Goal: Task Accomplishment & Management: Manage account settings

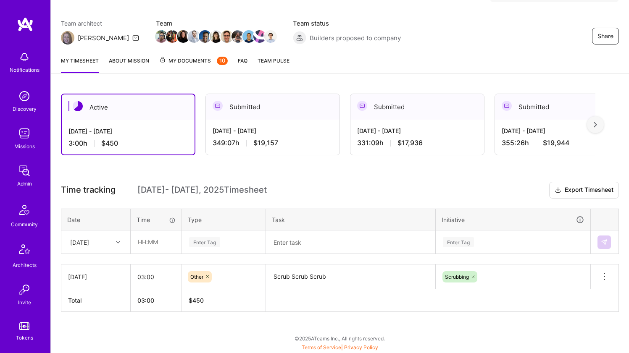
scroll to position [97, 0]
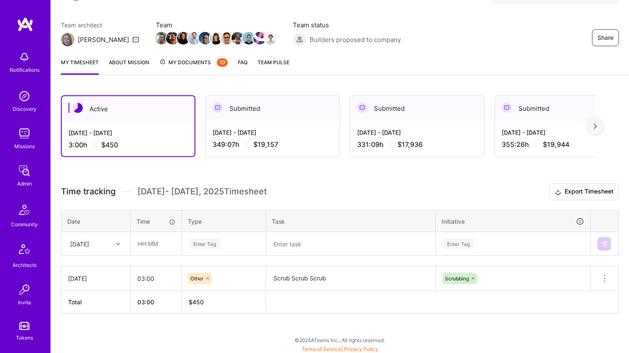
click at [105, 241] on div "Sat, Sep 6" at bounding box center [89, 244] width 47 height 14
drag, startPoint x: 97, startPoint y: 315, endPoint x: 118, endPoint y: 308, distance: 22.6
click at [97, 314] on div "Thu, Sep 4" at bounding box center [96, 315] width 68 height 16
click at [175, 243] on input "text" at bounding box center [156, 244] width 50 height 22
type input "01:00"
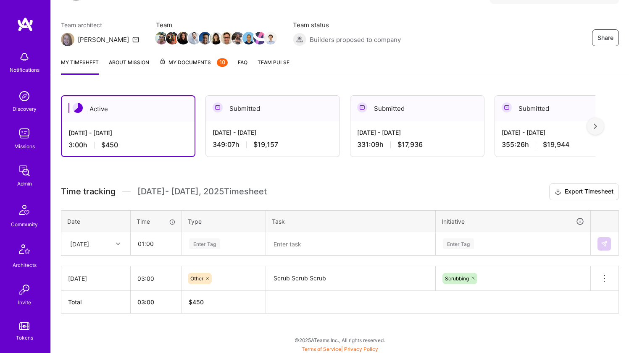
scroll to position [98, 0]
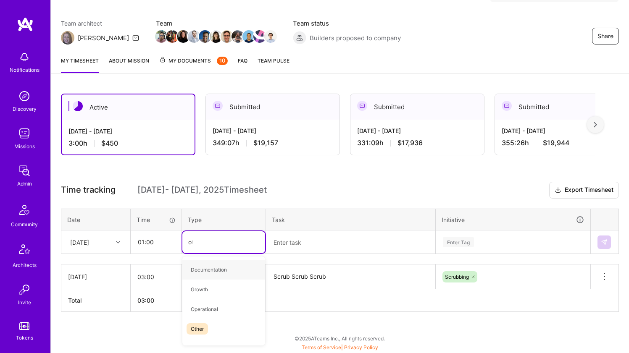
type input "oth"
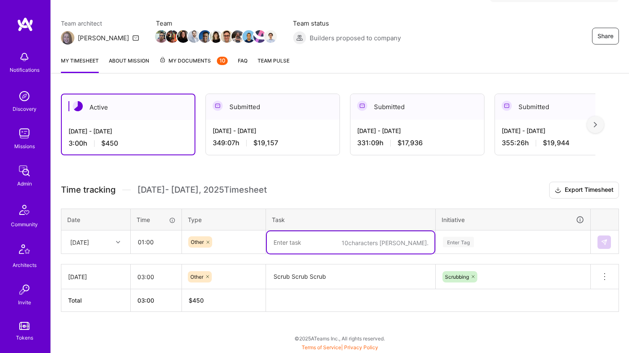
paste textarea "ScrollBallViewModel"
type textarea "ScrollBallViewModel"
type textarea "scr"
paste textarea "Scrub Scrub Scrub"
type textarea "Scrub Scrub Scrub"
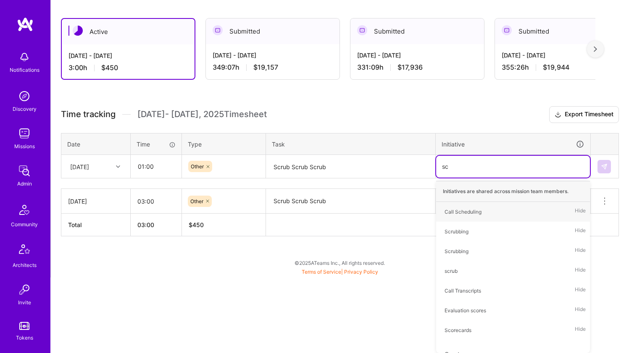
type input "scr"
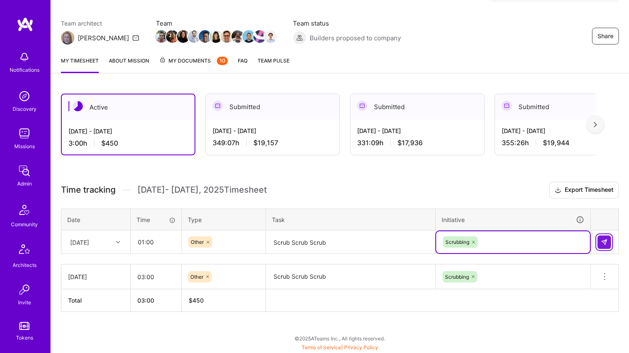
click at [605, 244] on img at bounding box center [604, 242] width 7 height 7
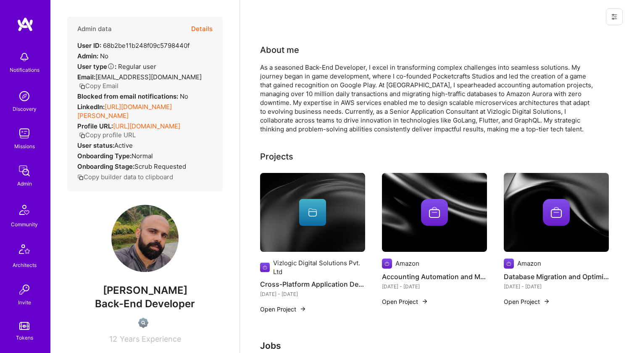
click at [134, 103] on link "https://linkedin.com/in/jose-george-a319673a" at bounding box center [124, 111] width 95 height 17
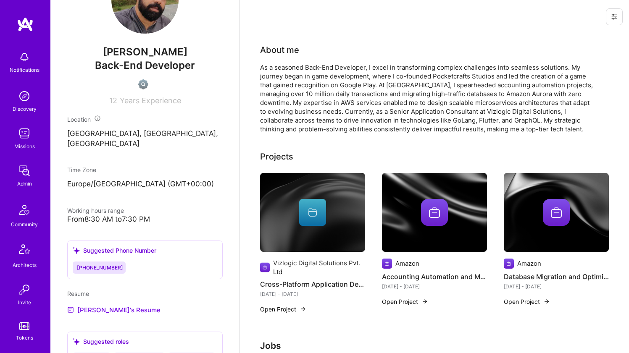
scroll to position [305, 0]
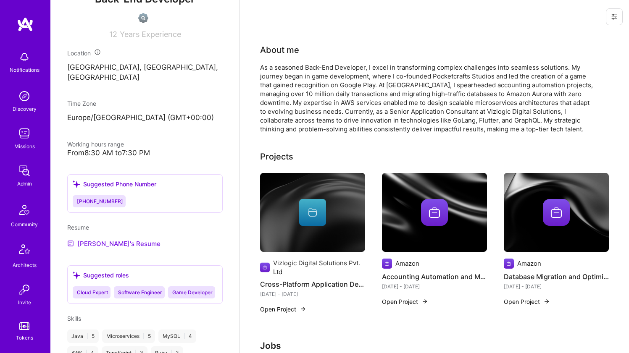
click at [103, 239] on link "Jose's Resume" at bounding box center [113, 244] width 93 height 10
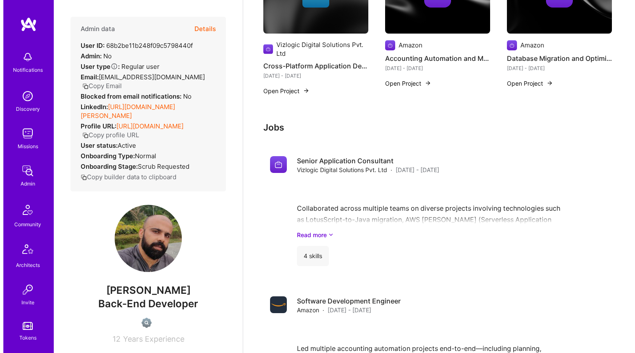
scroll to position [0, 0]
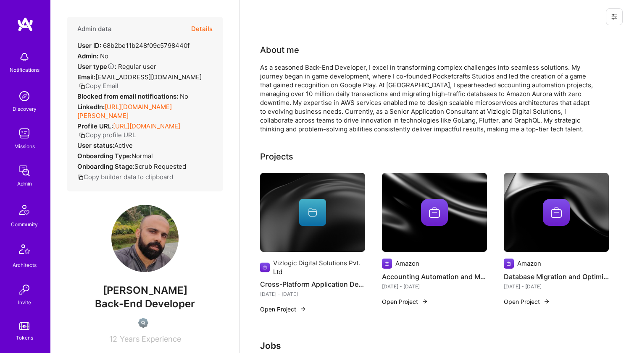
click at [311, 196] on img at bounding box center [312, 212] width 105 height 79
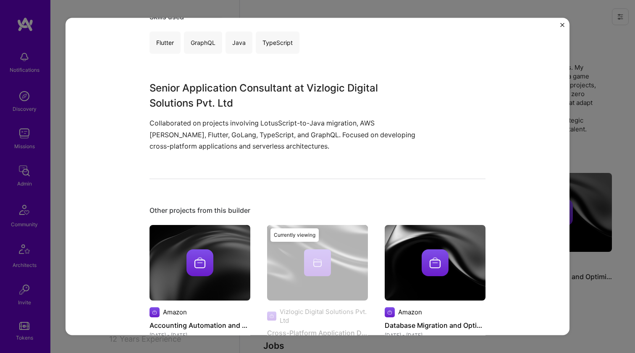
scroll to position [221, 0]
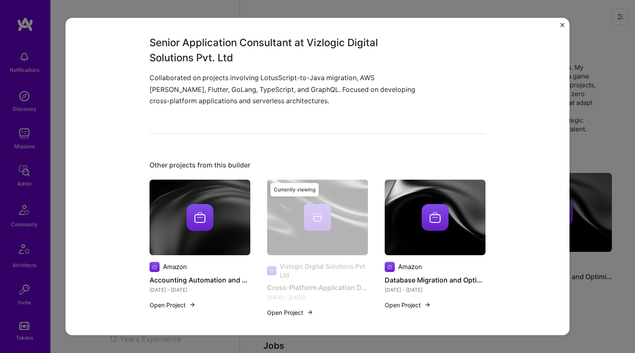
click at [199, 227] on img at bounding box center [200, 217] width 27 height 27
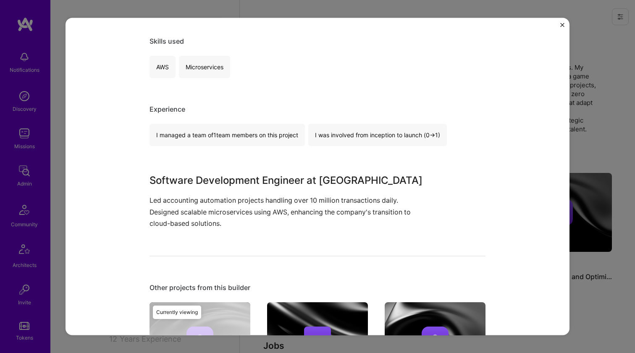
scroll to position [228, 0]
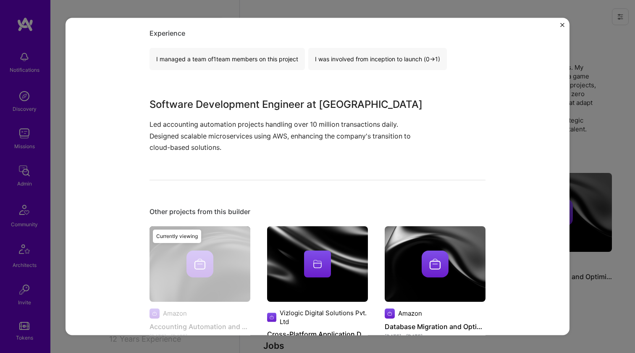
click at [409, 252] on div at bounding box center [435, 263] width 101 height 27
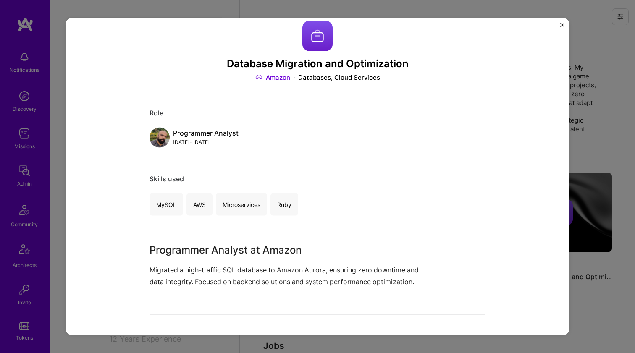
scroll to position [86, 0]
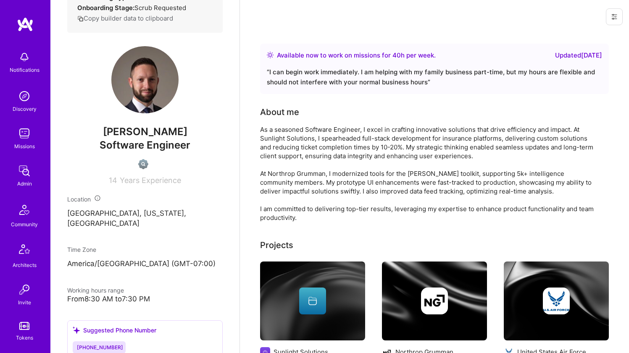
scroll to position [367, 0]
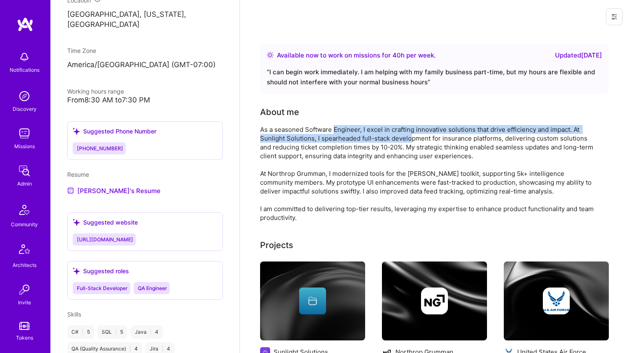
drag, startPoint x: 410, startPoint y: 142, endPoint x: 336, endPoint y: 129, distance: 75.0
click at [336, 129] on div "As a seasoned Software Engineer, I excel in crafting innovative solutions that …" at bounding box center [428, 173] width 336 height 97
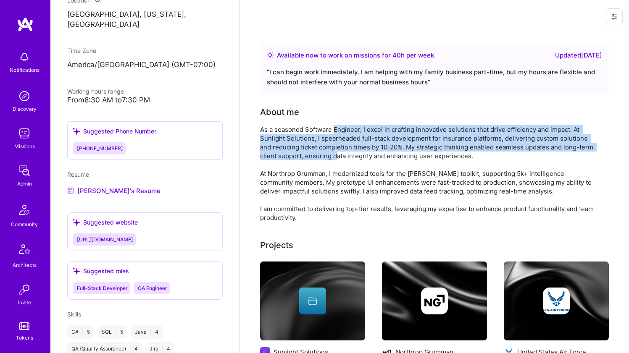
drag, startPoint x: 335, startPoint y: 129, endPoint x: 338, endPoint y: 155, distance: 26.6
click at [338, 155] on div "As a seasoned Software Engineer, I excel in crafting innovative solutions that …" at bounding box center [428, 173] width 336 height 97
drag, startPoint x: 344, startPoint y: 155, endPoint x: 343, endPoint y: 129, distance: 26.0
click at [343, 129] on div "As a seasoned Software Engineer, I excel in crafting innovative solutions that …" at bounding box center [428, 173] width 336 height 97
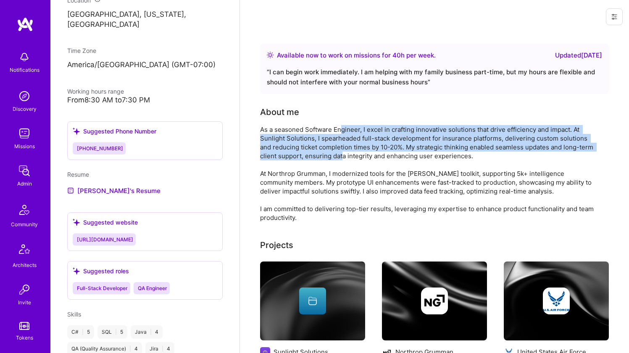
click at [343, 129] on div "As a seasoned Software Engineer, I excel in crafting innovative solutions that …" at bounding box center [428, 173] width 336 height 97
drag, startPoint x: 343, startPoint y: 134, endPoint x: 343, endPoint y: 156, distance: 21.4
click at [343, 156] on div "As a seasoned Software Engineer, I excel in crafting innovative solutions that …" at bounding box center [428, 173] width 336 height 97
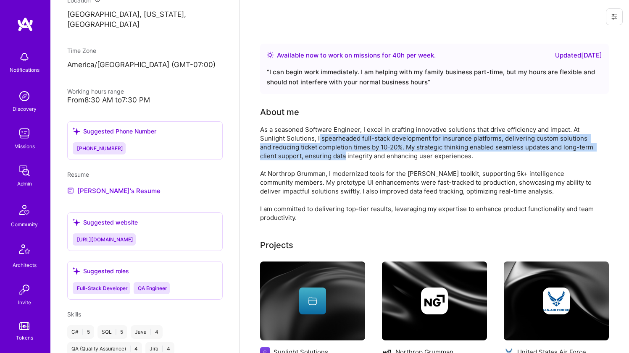
drag, startPoint x: 342, startPoint y: 155, endPoint x: 319, endPoint y: 134, distance: 31.2
click at [319, 134] on div "As a seasoned Software Engineer, I excel in crafting innovative solutions that …" at bounding box center [428, 173] width 336 height 97
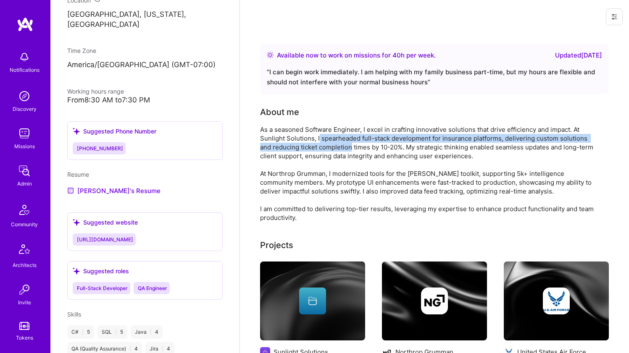
drag, startPoint x: 319, startPoint y: 134, endPoint x: 325, endPoint y: 151, distance: 17.9
click at [325, 151] on div "As a seasoned Software Engineer, I excel in crafting innovative solutions that …" at bounding box center [428, 173] width 336 height 97
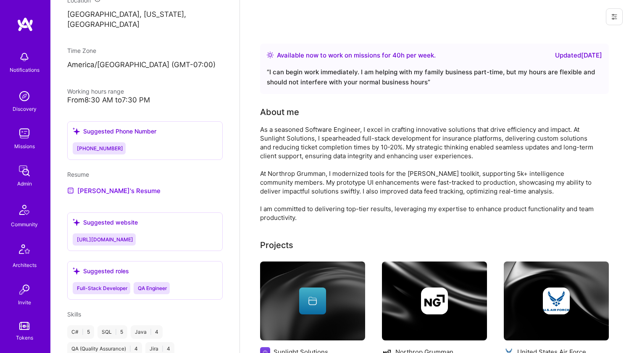
scroll to position [45, 0]
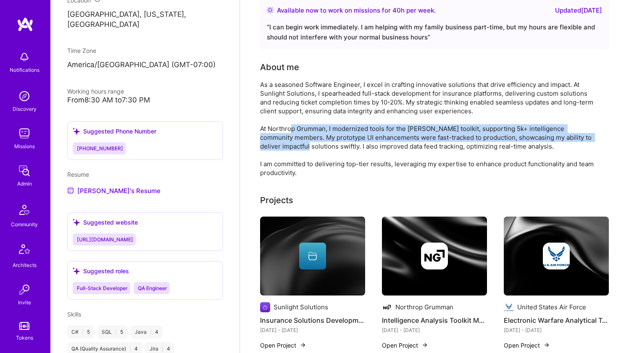
drag, startPoint x: 292, startPoint y: 124, endPoint x: 285, endPoint y: 146, distance: 23.1
click at [285, 146] on div "As a seasoned Software Engineer, I excel in crafting innovative solutions that …" at bounding box center [428, 128] width 336 height 97
drag, startPoint x: 285, startPoint y: 146, endPoint x: 283, endPoint y: 128, distance: 17.7
click at [283, 128] on div "As a seasoned Software Engineer, I excel in crafting innovative solutions that …" at bounding box center [428, 128] width 336 height 97
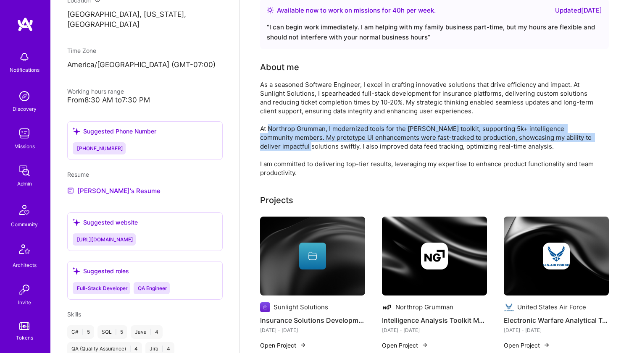
click at [283, 128] on div "As a seasoned Software Engineer, I excel in crafting innovative solutions that …" at bounding box center [428, 128] width 336 height 97
drag, startPoint x: 283, startPoint y: 128, endPoint x: 280, endPoint y: 150, distance: 22.0
click at [280, 150] on div "As a seasoned Software Engineer, I excel in crafting innovative solutions that …" at bounding box center [428, 128] width 336 height 97
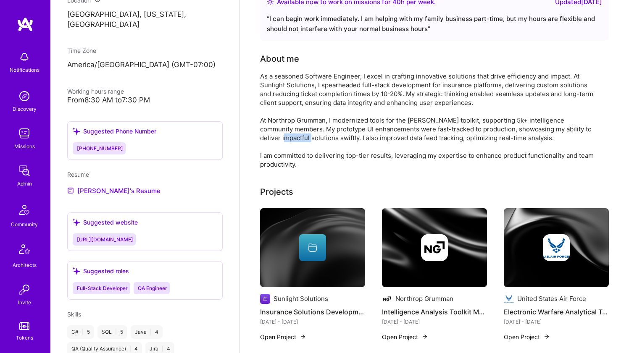
scroll to position [71, 0]
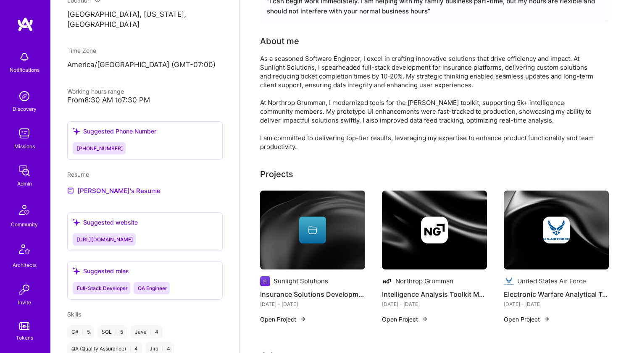
click at [280, 150] on div "As a seasoned Software Engineer, I excel in crafting innovative solutions that …" at bounding box center [428, 102] width 336 height 97
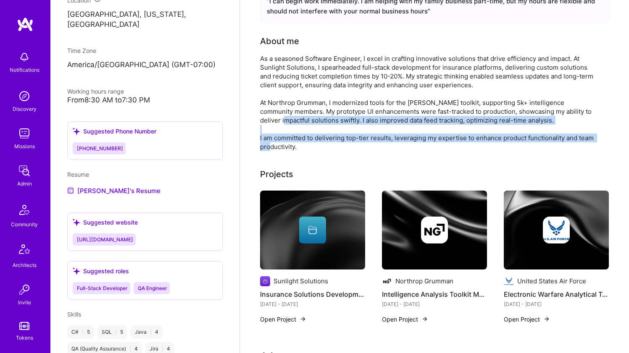
drag, startPoint x: 280, startPoint y: 150, endPoint x: 283, endPoint y: 116, distance: 33.7
click at [283, 116] on div "As a seasoned Software Engineer, I excel in crafting innovative solutions that …" at bounding box center [428, 102] width 336 height 97
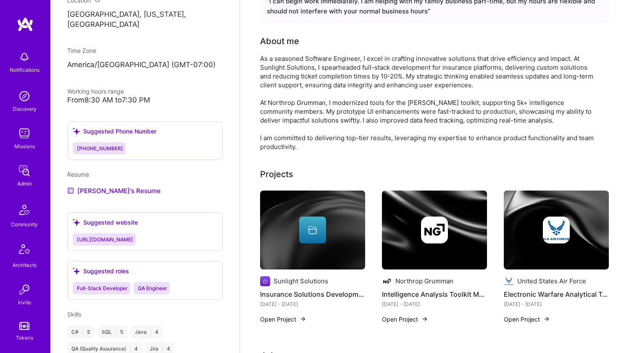
click at [287, 104] on div "As a seasoned Software Engineer, I excel in crafting innovative solutions that …" at bounding box center [428, 102] width 336 height 97
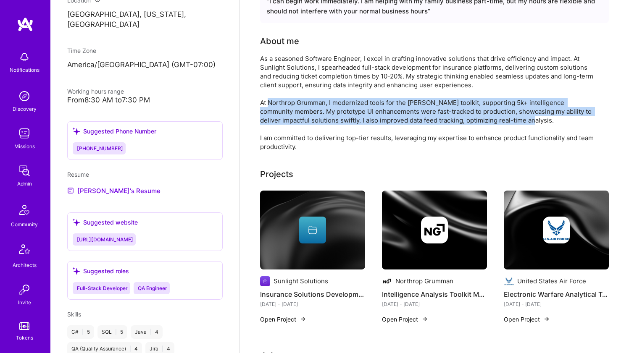
drag, startPoint x: 287, startPoint y: 104, endPoint x: 280, endPoint y: 125, distance: 21.9
click at [280, 125] on div "As a seasoned Software Engineer, I excel in crafting innovative solutions that …" at bounding box center [428, 102] width 336 height 97
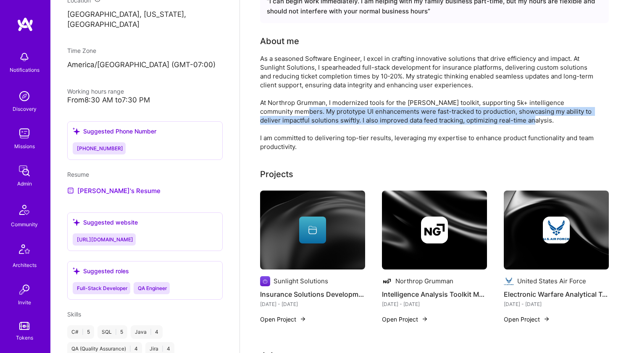
drag, startPoint x: 280, startPoint y: 125, endPoint x: 281, endPoint y: 106, distance: 18.5
click at [281, 106] on div "As a seasoned Software Engineer, I excel in crafting innovative solutions that …" at bounding box center [428, 102] width 336 height 97
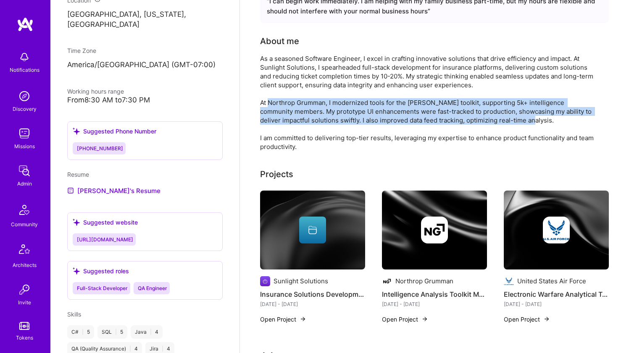
click at [281, 106] on div "As a seasoned Software Engineer, I excel in crafting innovative solutions that …" at bounding box center [428, 102] width 336 height 97
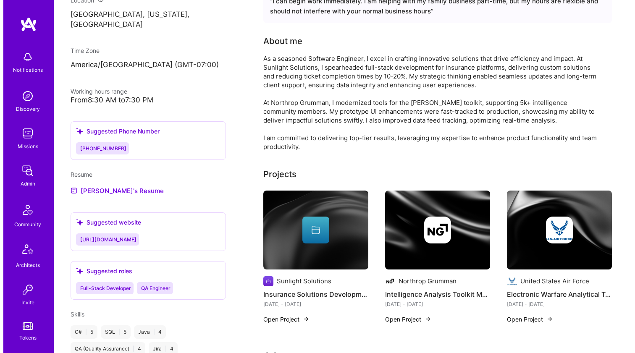
scroll to position [91, 0]
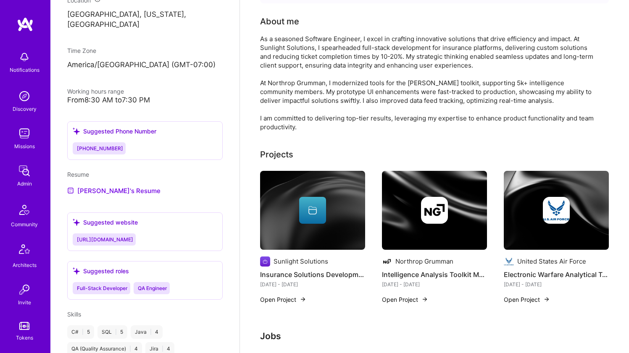
click at [279, 178] on img at bounding box center [312, 210] width 105 height 79
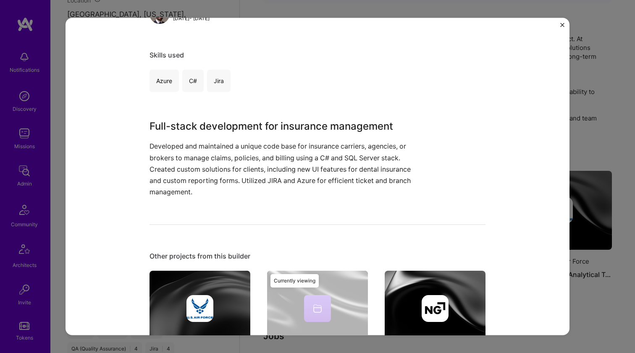
scroll to position [229, 0]
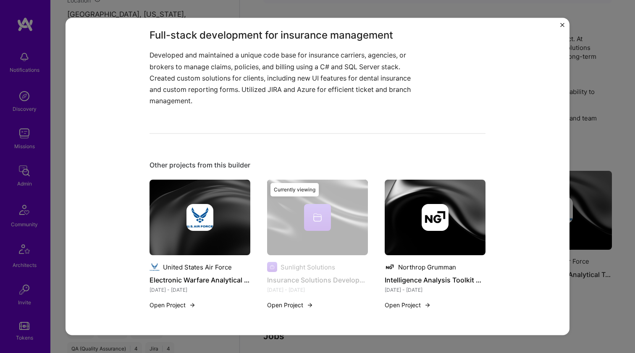
click at [389, 176] on div "Other projects from this builder United States Air Force Electronic Warfare Ana…" at bounding box center [318, 240] width 336 height 159
click at [441, 196] on img at bounding box center [435, 218] width 101 height 76
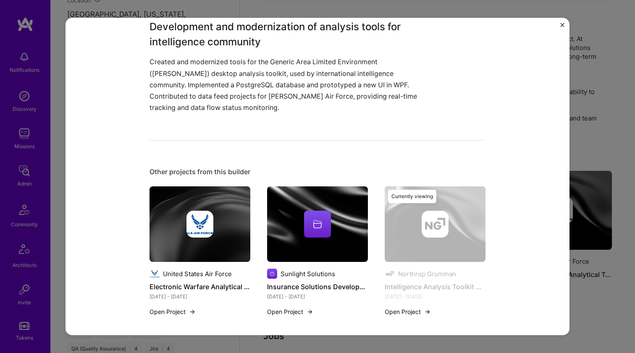
scroll to position [244, 0]
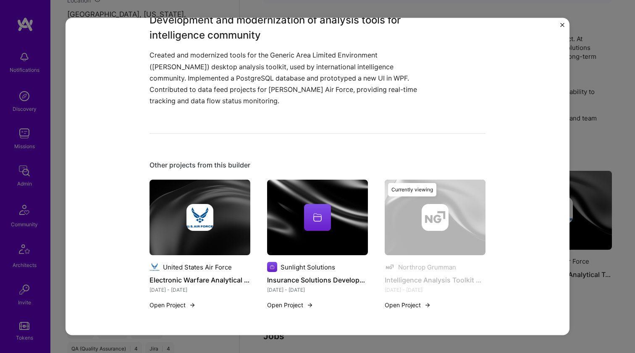
click at [213, 204] on div at bounding box center [200, 217] width 101 height 27
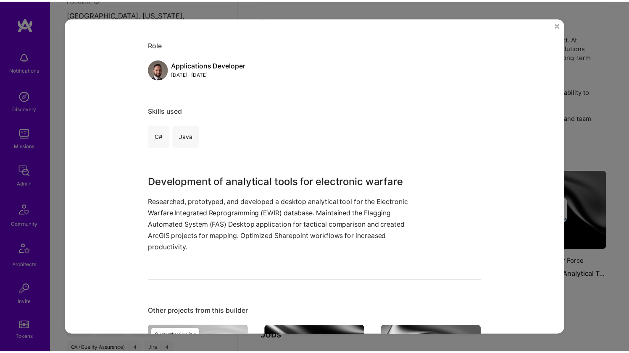
scroll to position [153, 0]
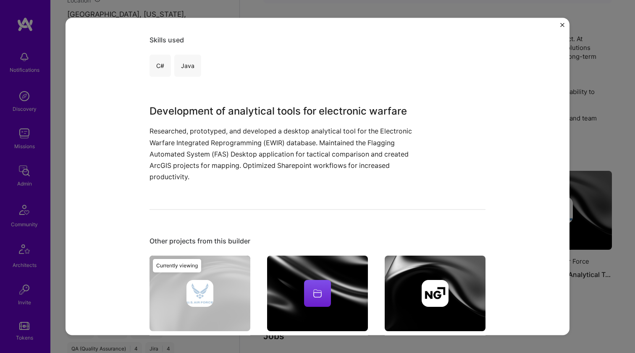
click at [613, 92] on div "Electronic Warfare Analytical Tool Development United States Air Force Defense,…" at bounding box center [317, 176] width 635 height 353
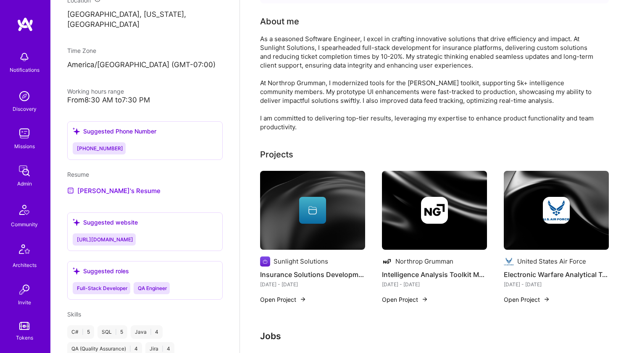
click at [60, 0] on div "Admin data Details User ID: 68b30adc280ce809eaab0b19 Admin: No User type Regula…" at bounding box center [144, 176] width 189 height 353
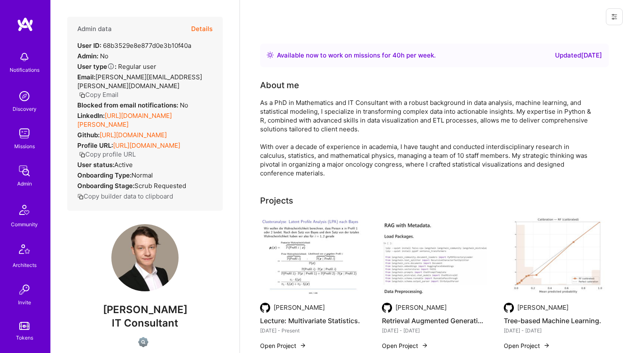
scroll to position [350, 0]
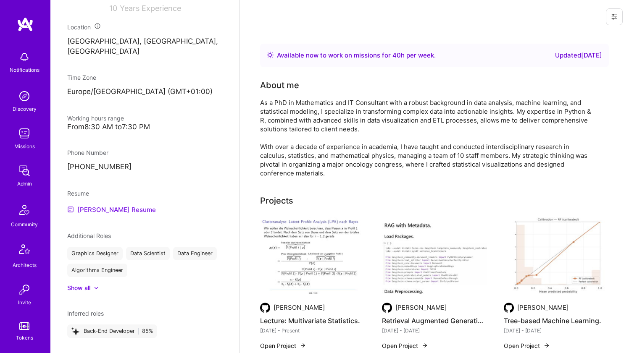
click at [85, 210] on link "Leonard's Resume" at bounding box center [111, 210] width 89 height 10
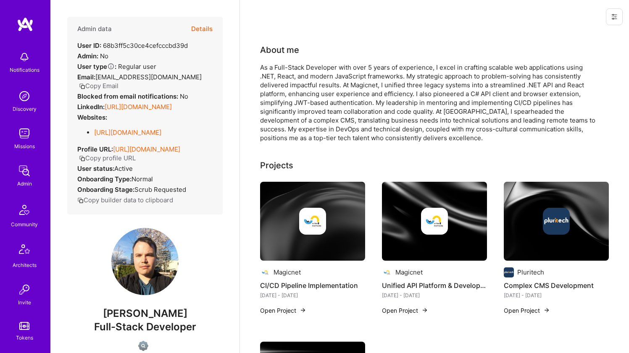
click at [126, 103] on link "[URL][DOMAIN_NAME]" at bounding box center [138, 107] width 67 height 8
click at [109, 128] on div "Websites: https://nikolaik.dev" at bounding box center [119, 128] width 84 height 30
click at [110, 129] on link "https://nikolaik.dev" at bounding box center [127, 133] width 67 height 8
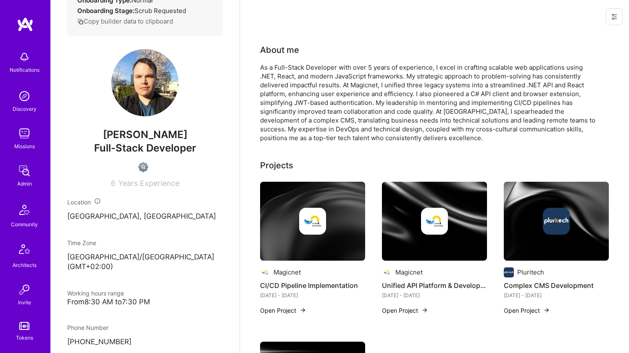
scroll to position [386, 0]
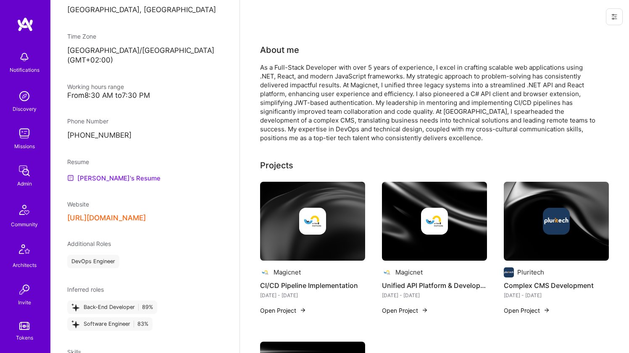
click at [95, 173] on link "Nikolai's Resume" at bounding box center [113, 178] width 93 height 10
click at [101, 214] on button "https://nikolaik.dev" at bounding box center [106, 218] width 79 height 9
click at [315, 91] on div "As a Full-Stack Developer with over 5 years of experience, I excel in crafting …" at bounding box center [428, 102] width 336 height 79
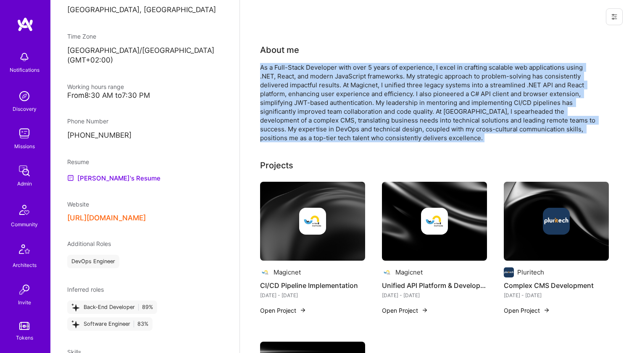
click at [315, 91] on div "As a Full-Stack Developer with over 5 years of experience, I excel in crafting …" at bounding box center [428, 102] width 336 height 79
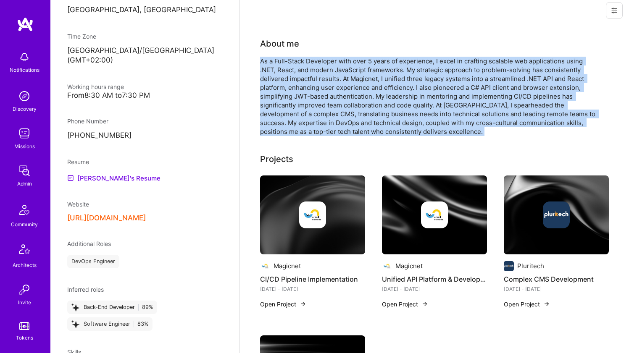
click at [315, 91] on div "As a Full-Stack Developer with over 5 years of experience, I excel in crafting …" at bounding box center [428, 96] width 336 height 79
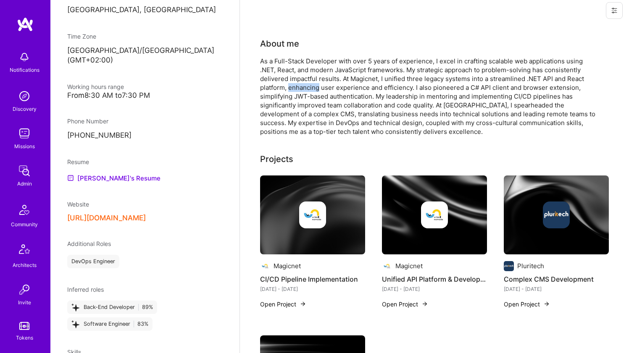
click at [315, 91] on div "As a Full-Stack Developer with over 5 years of experience, I excel in crafting …" at bounding box center [428, 96] width 336 height 79
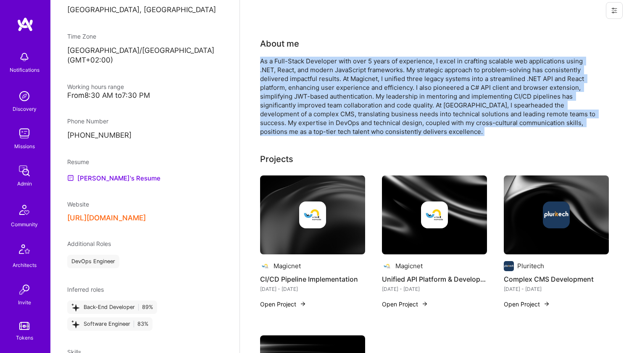
click at [315, 91] on div "As a Full-Stack Developer with over 5 years of experience, I excel in crafting …" at bounding box center [428, 96] width 336 height 79
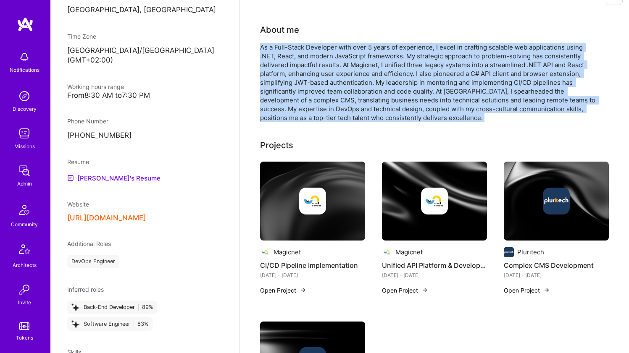
scroll to position [66, 0]
